Goal: Task Accomplishment & Management: Manage account settings

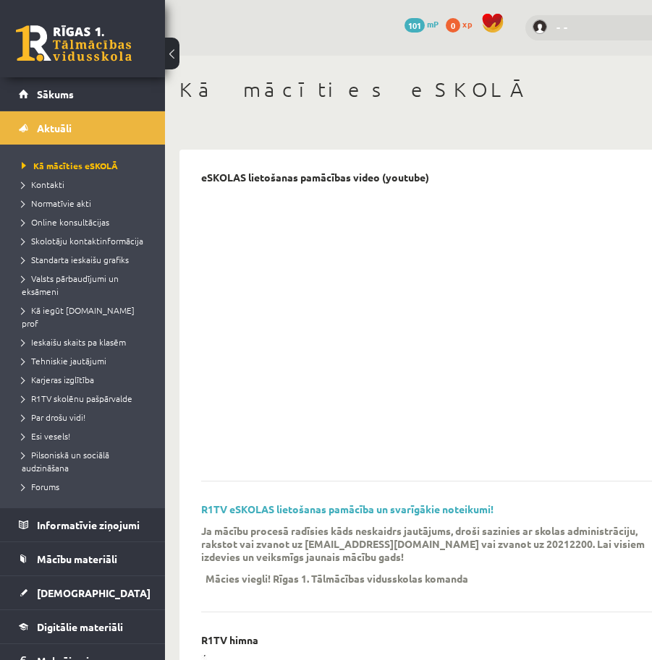
click at [597, 24] on link "- -" at bounding box center [597, 27] width 83 height 17
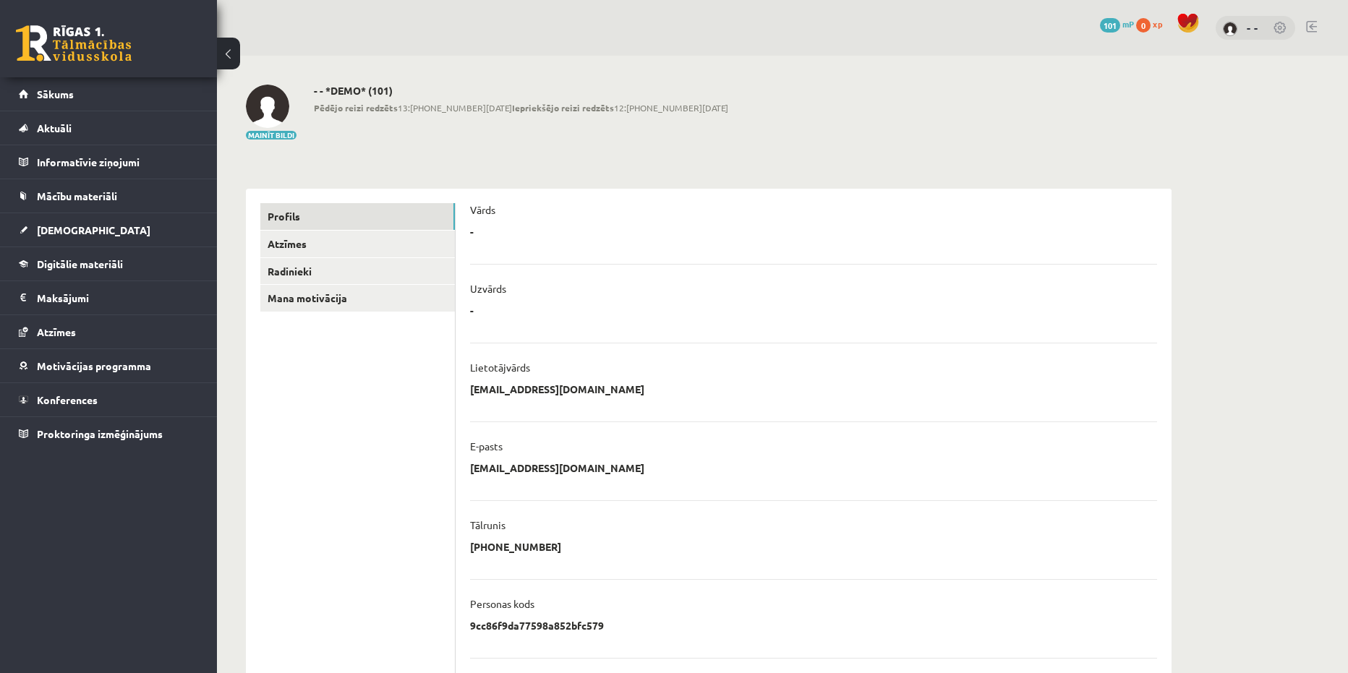
click at [1287, 27] on link at bounding box center [1281, 29] width 14 height 14
click at [558, 390] on p "[EMAIL_ADDRESS][DOMAIN_NAME]" at bounding box center [557, 389] width 174 height 13
click at [581, 393] on p "[EMAIL_ADDRESS][DOMAIN_NAME]" at bounding box center [557, 389] width 174 height 13
drag, startPoint x: 587, startPoint y: 469, endPoint x: 469, endPoint y: 470, distance: 117.9
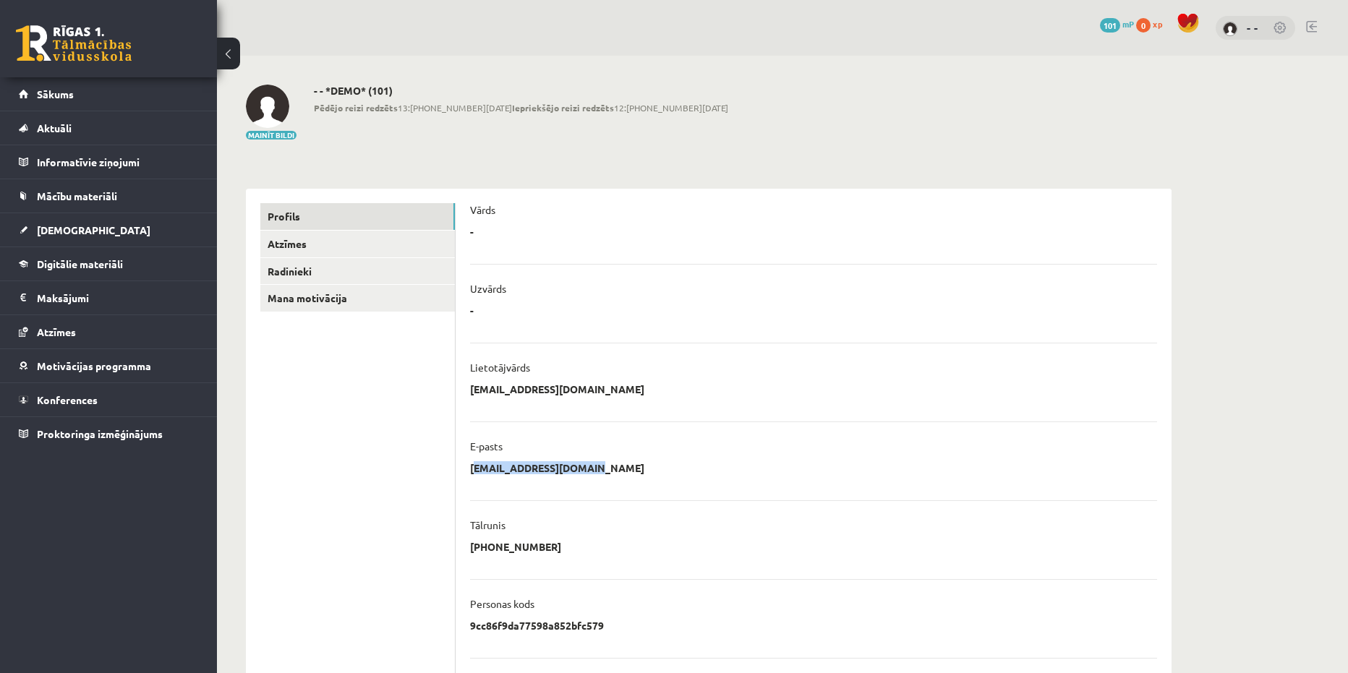
click at [469, 470] on div "**********" at bounding box center [814, 540] width 716 height 702
copy p "[EMAIL_ADDRESS][DOMAIN_NAME]"
click at [1287, 30] on div "- -" at bounding box center [1256, 28] width 80 height 25
click at [1286, 30] on link at bounding box center [1281, 29] width 14 height 14
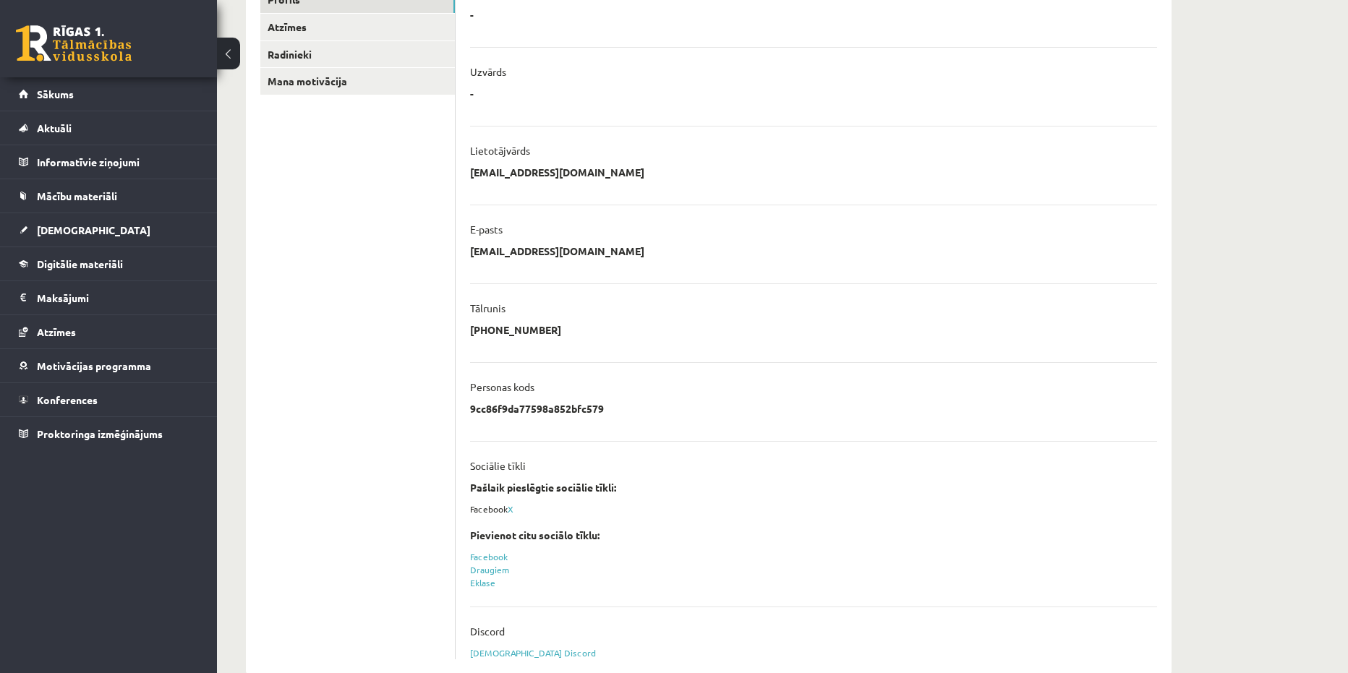
scroll to position [247, 0]
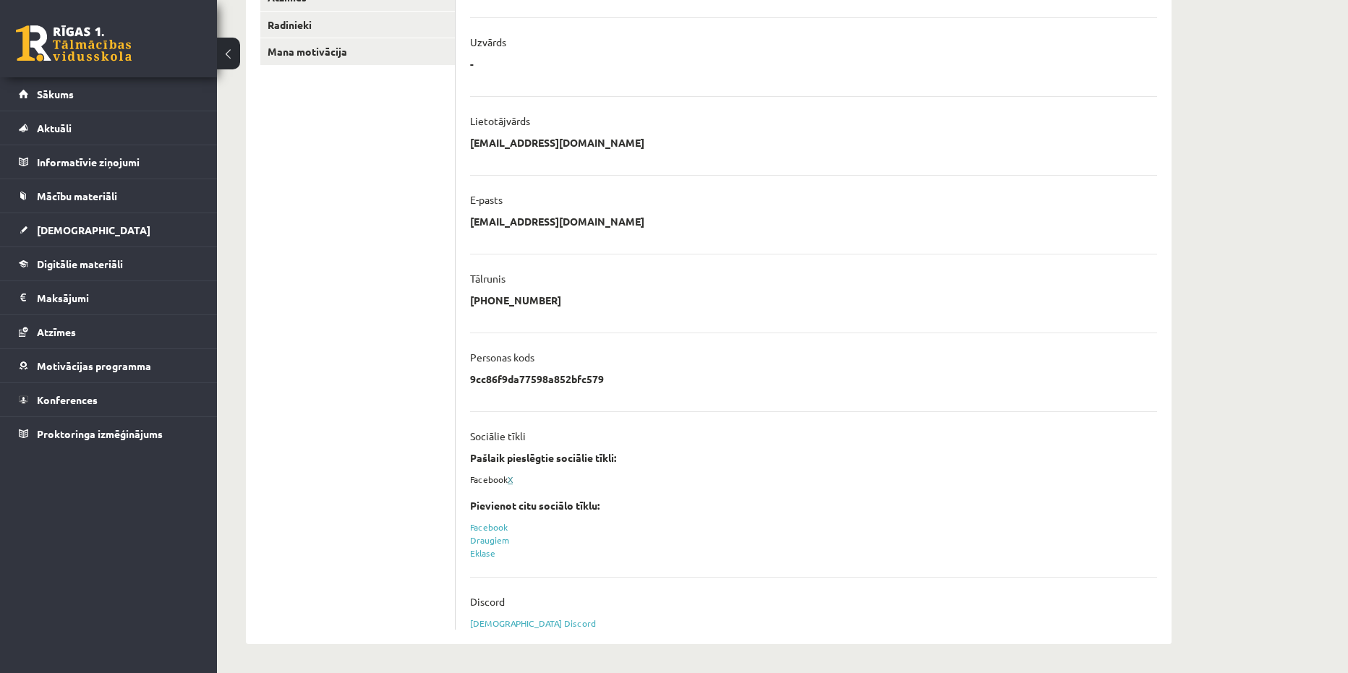
click at [513, 483] on link "X" at bounding box center [510, 480] width 5 height 12
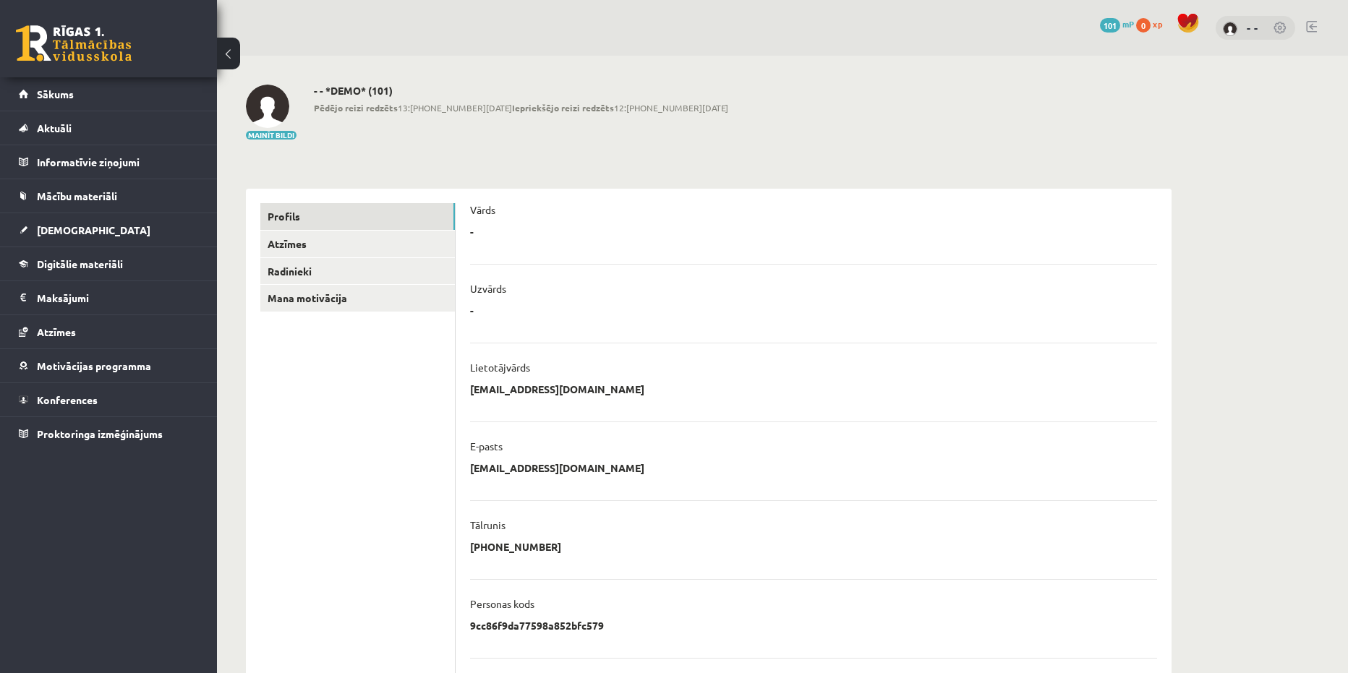
click at [1310, 29] on link at bounding box center [1311, 27] width 11 height 12
